Goal: Navigation & Orientation: Find specific page/section

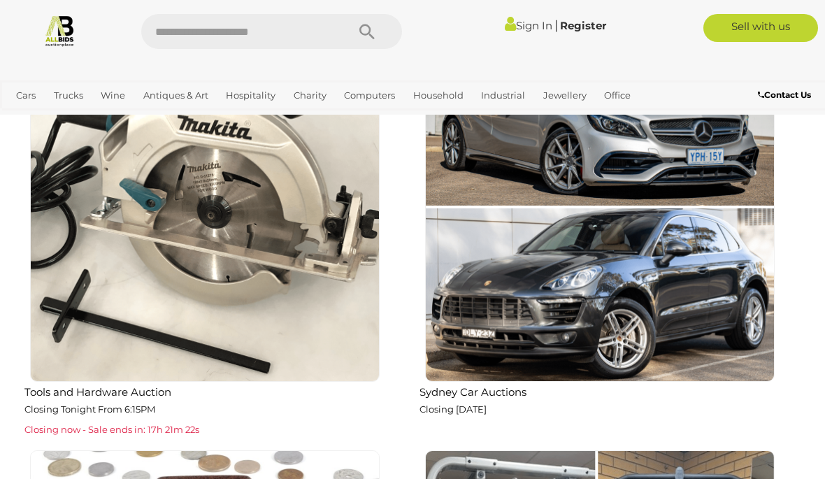
scroll to position [901, 0]
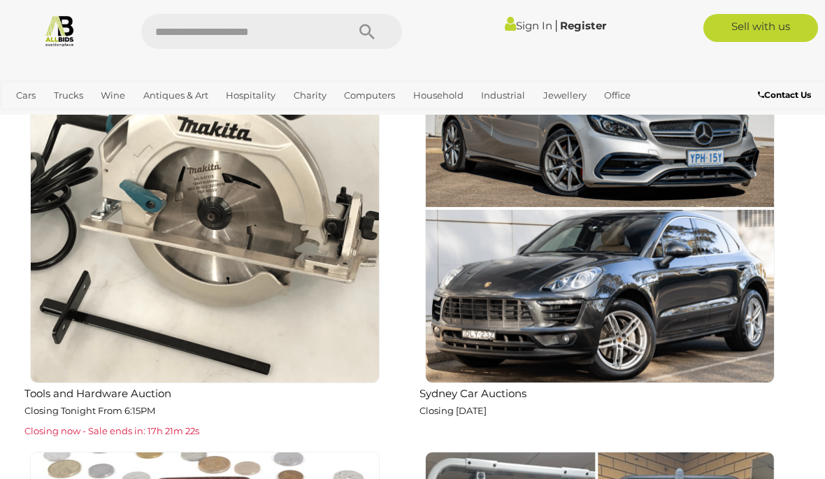
click at [89, 338] on img at bounding box center [204, 208] width 349 height 349
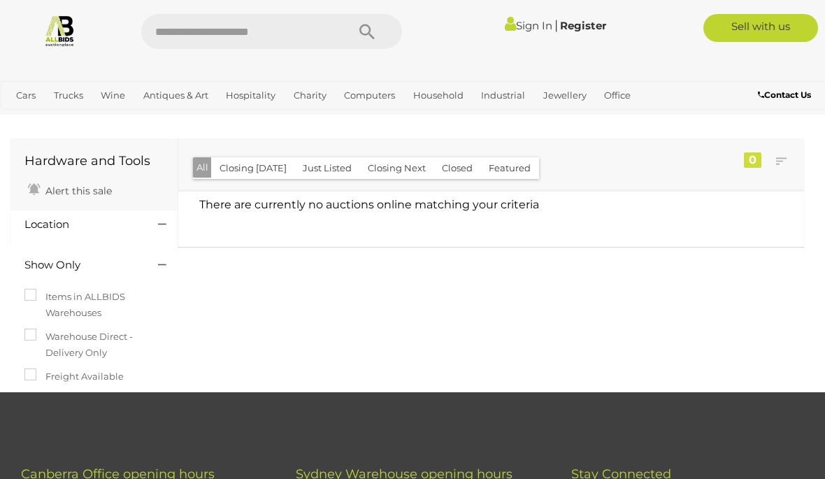
click at [0, 0] on link "Tools & Hardware" at bounding box center [0, 0] width 0 height 0
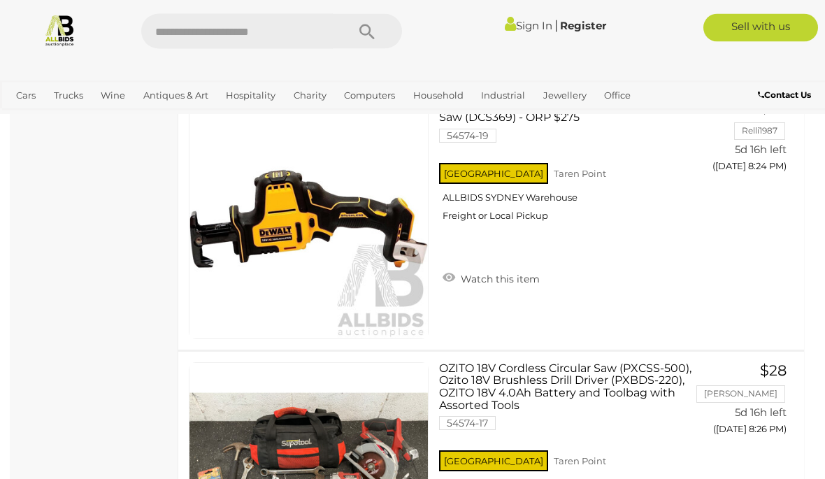
scroll to position [7662, 0]
click at [11, 94] on link "Cars" at bounding box center [25, 95] width 31 height 23
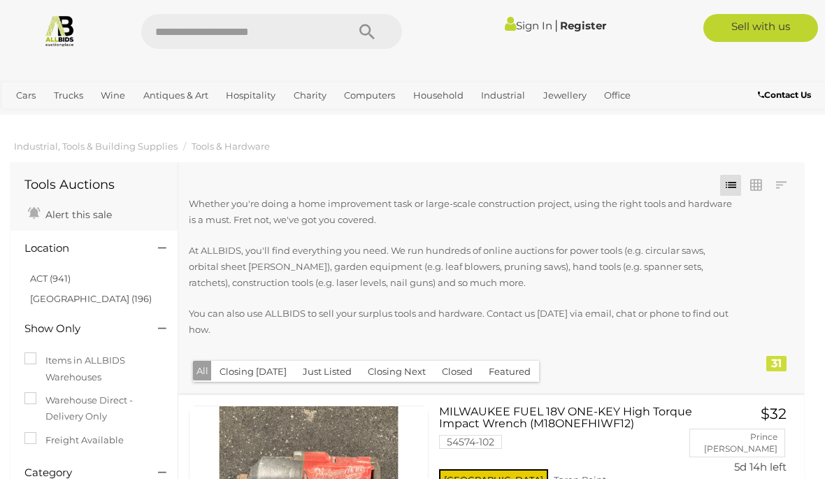
click at [784, 284] on div "Closing First Closing Last Lowest Bid Highest Bid Item Name A-Z Item Name Z-A A…" at bounding box center [491, 277] width 626 height 231
click at [0, 0] on link "View All Cars Auctions" at bounding box center [0, 0] width 0 height 0
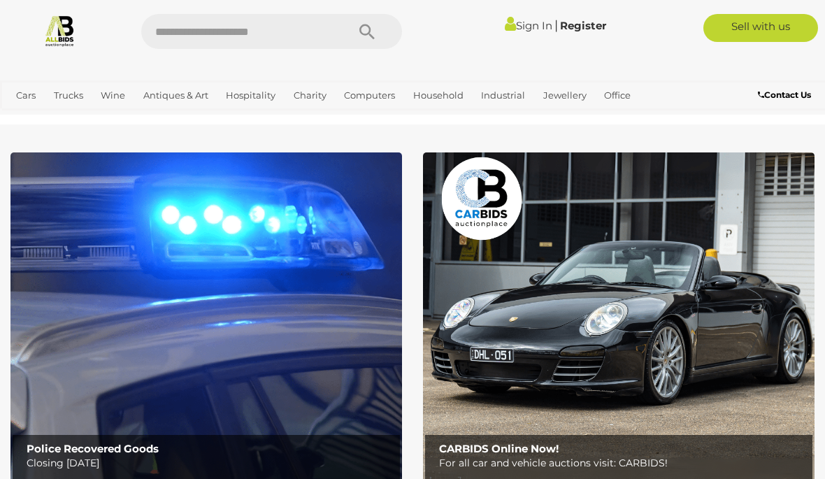
click at [65, 246] on img at bounding box center [205, 323] width 391 height 343
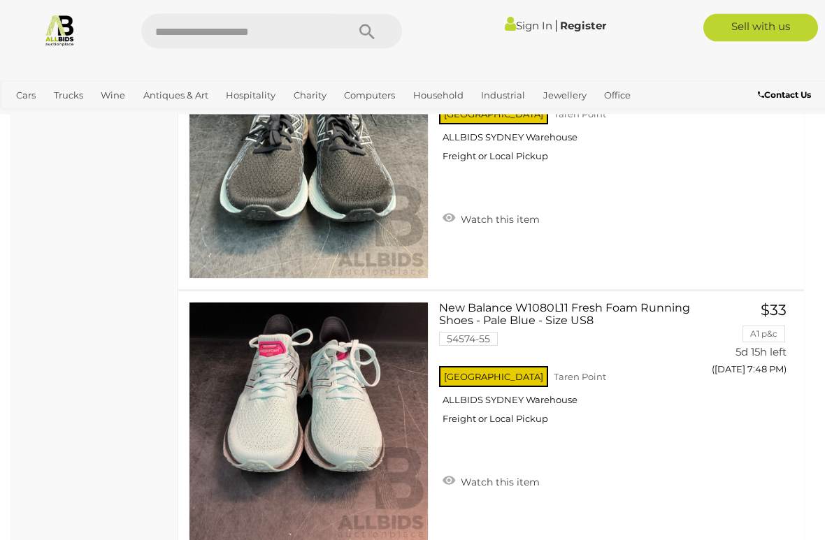
scroll to position [12694, 0]
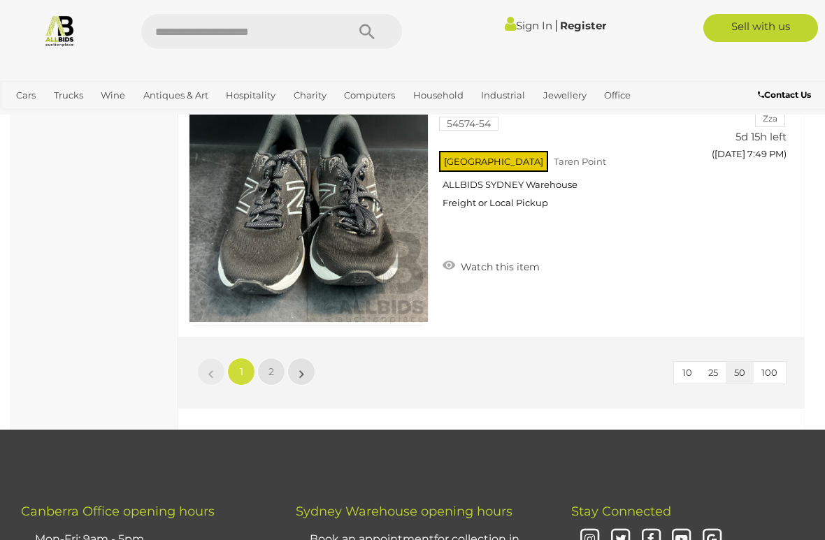
click at [266, 375] on link "2" at bounding box center [271, 372] width 28 height 28
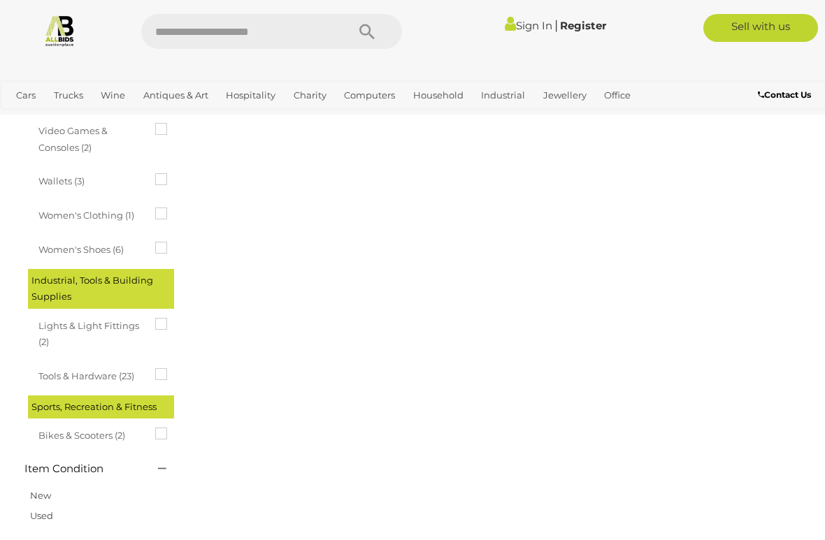
scroll to position [233, 0]
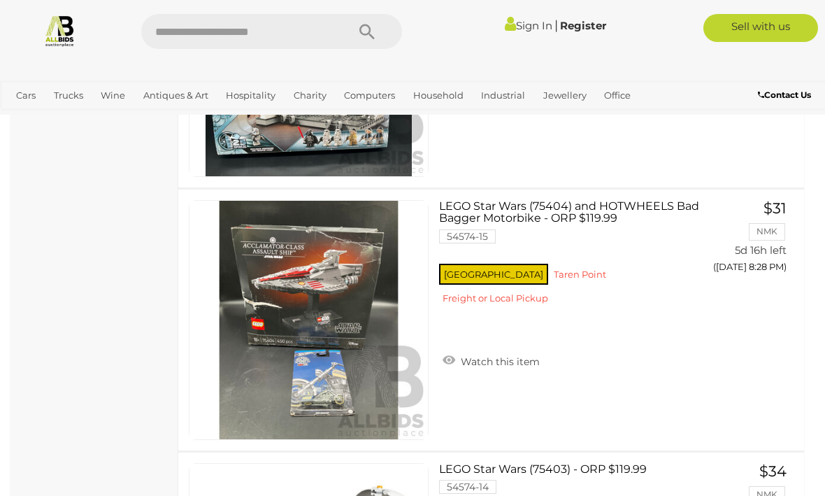
scroll to position [11744, 0]
